Goal: Obtain resource: Download file/media

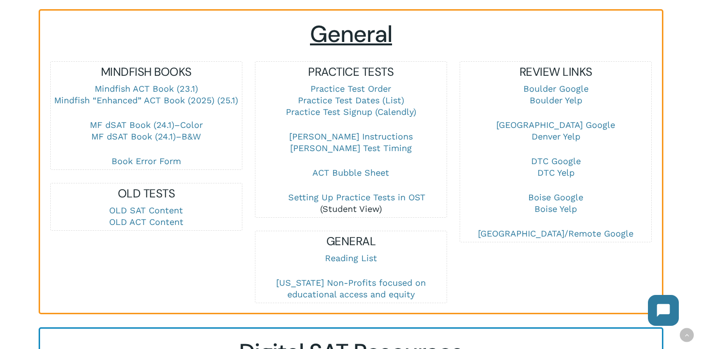
scroll to position [265, 0]
click at [193, 136] on link "MF dSAT Book (24.1)–B&W" at bounding box center [146, 137] width 110 height 10
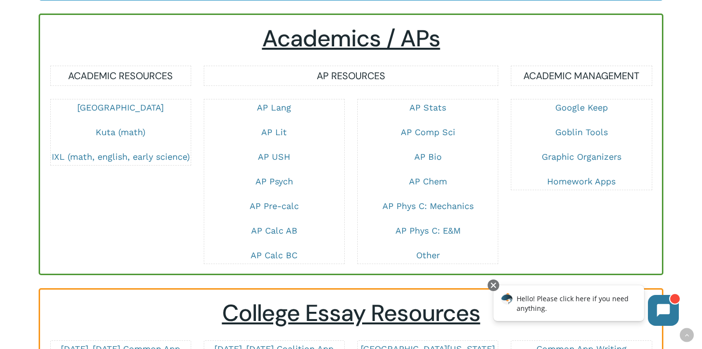
scroll to position [1644, 0]
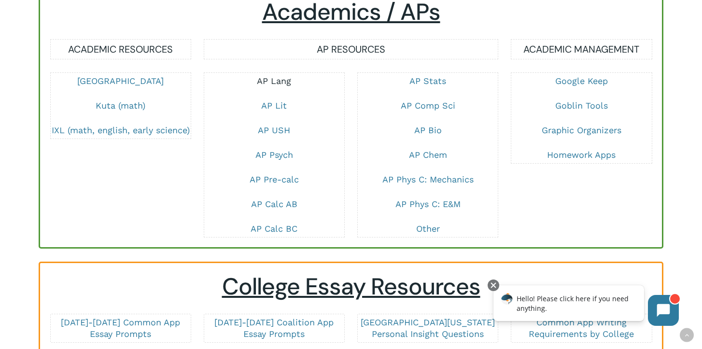
click at [279, 86] on link "AP Lang" at bounding box center [274, 81] width 34 height 10
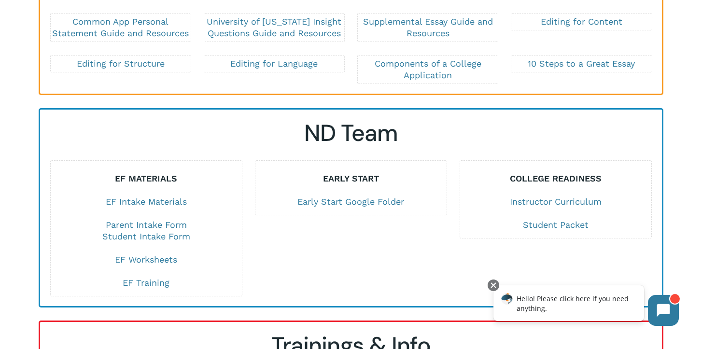
scroll to position [2038, 0]
